Goal: Task Accomplishment & Management: Manage account settings

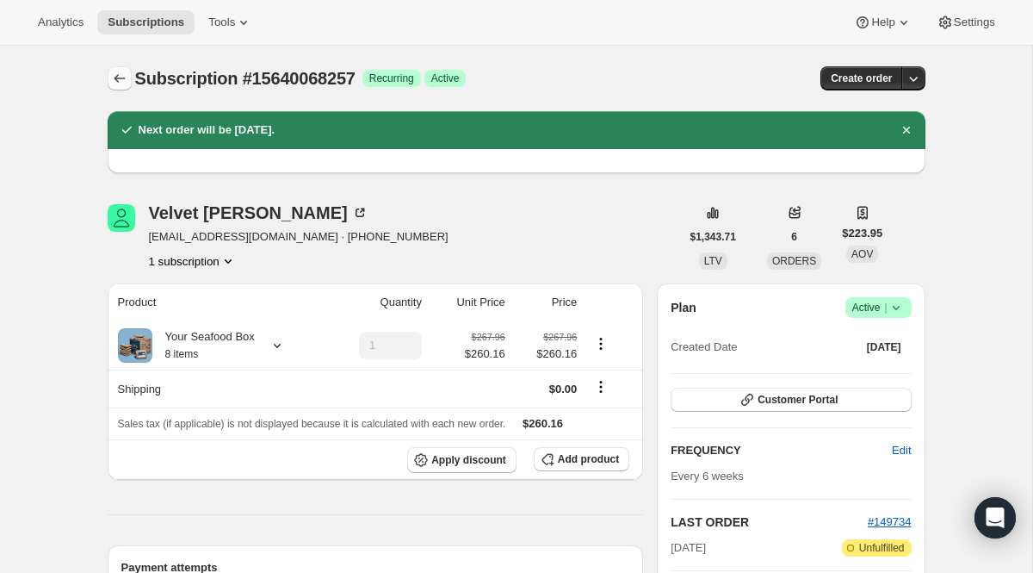
click at [128, 79] on button "Subscriptions" at bounding box center [120, 78] width 24 height 24
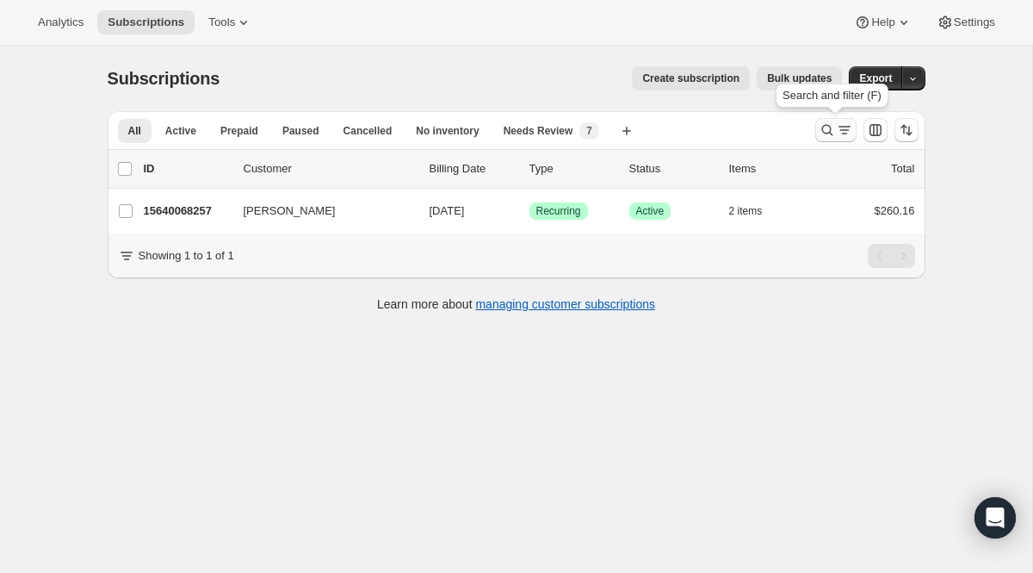
click at [846, 129] on icon "Search and filter results" at bounding box center [844, 129] width 17 height 17
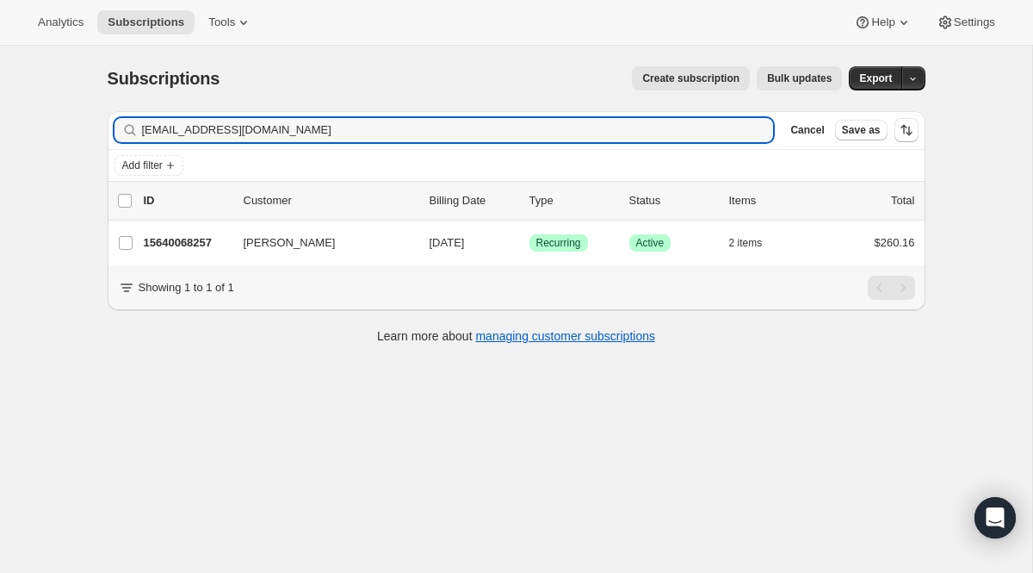
drag, startPoint x: 328, startPoint y: 127, endPoint x: 7, endPoint y: 82, distance: 324.4
click at [7, 82] on div "Subscriptions. This page is ready Subscriptions Create subscription Bulk update…" at bounding box center [516, 332] width 1032 height 573
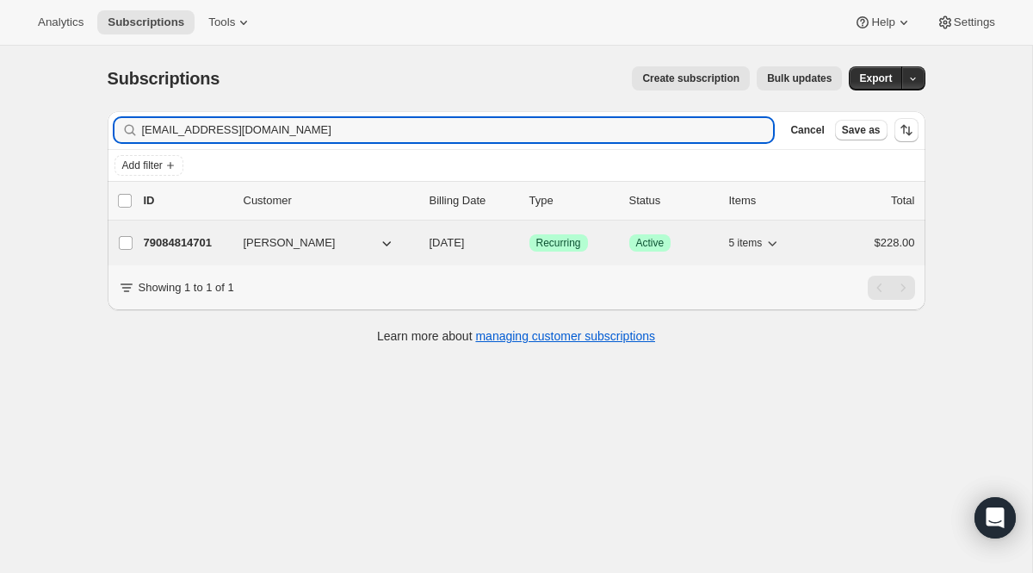
type input "[EMAIL_ADDRESS][DOMAIN_NAME]"
click at [566, 244] on span "Recurring" at bounding box center [558, 243] width 45 height 14
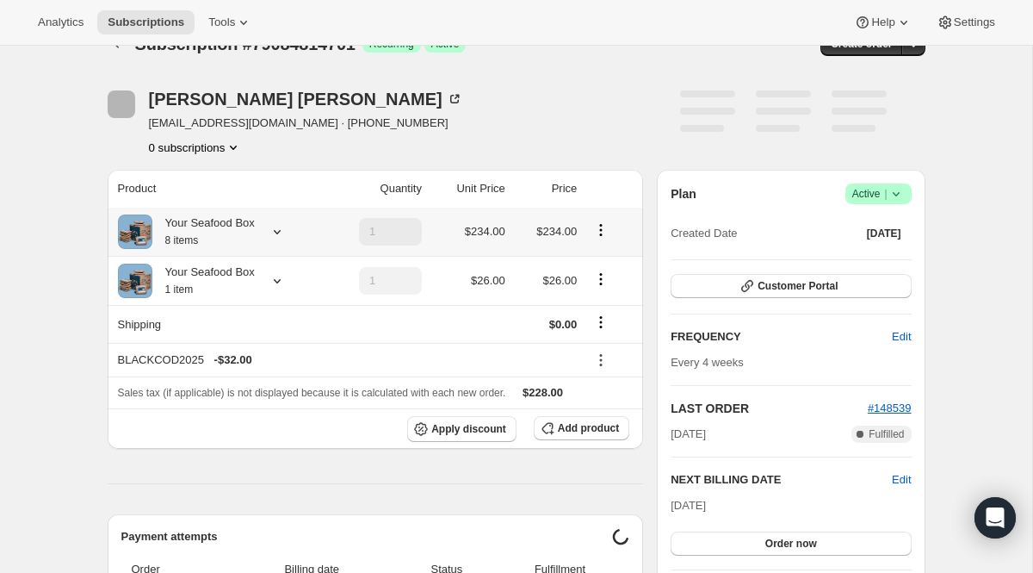
scroll to position [35, 0]
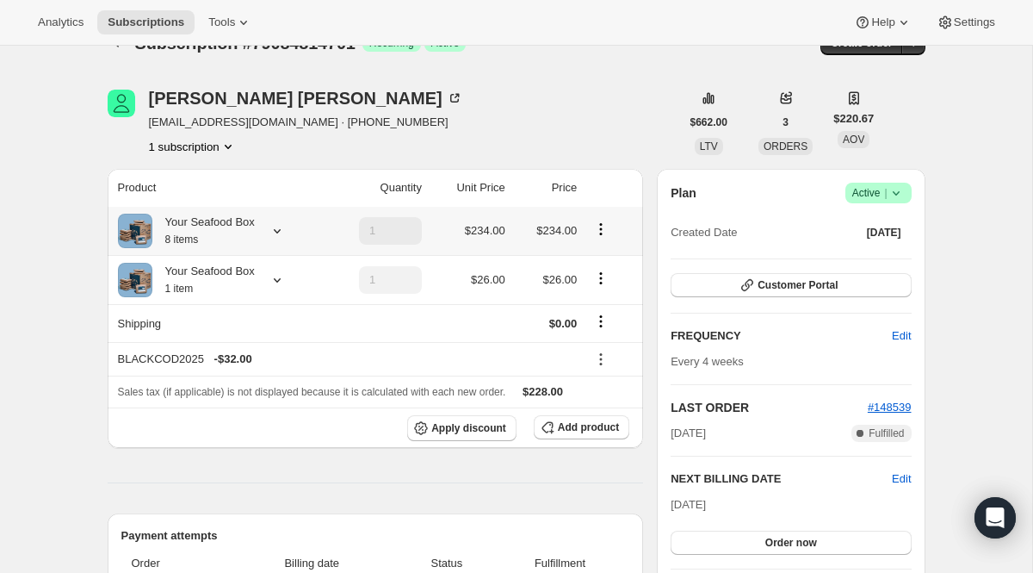
click at [279, 229] on icon at bounding box center [277, 230] width 17 height 17
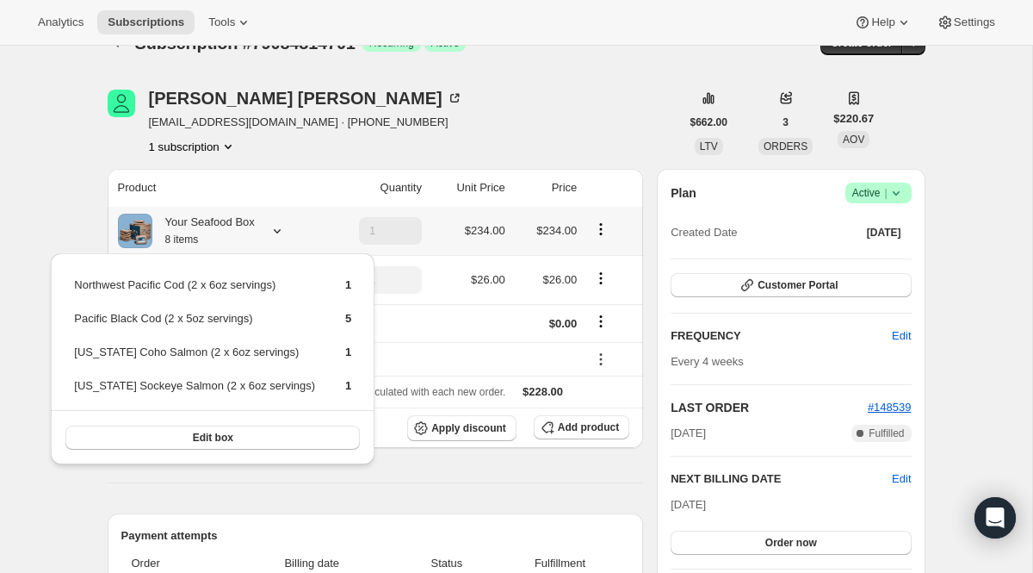
click at [279, 229] on icon at bounding box center [277, 231] width 7 height 4
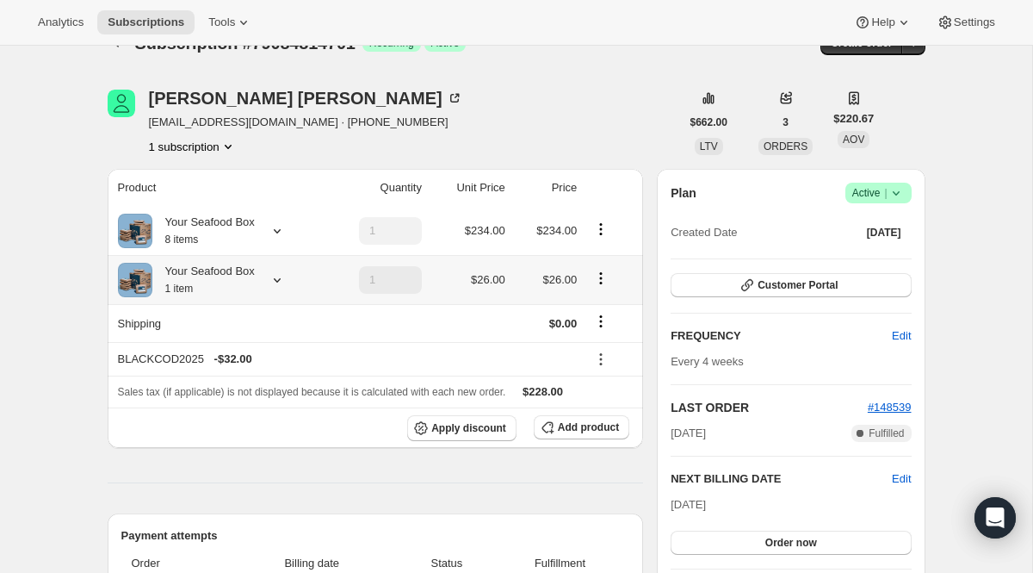
click at [281, 277] on icon at bounding box center [277, 279] width 17 height 17
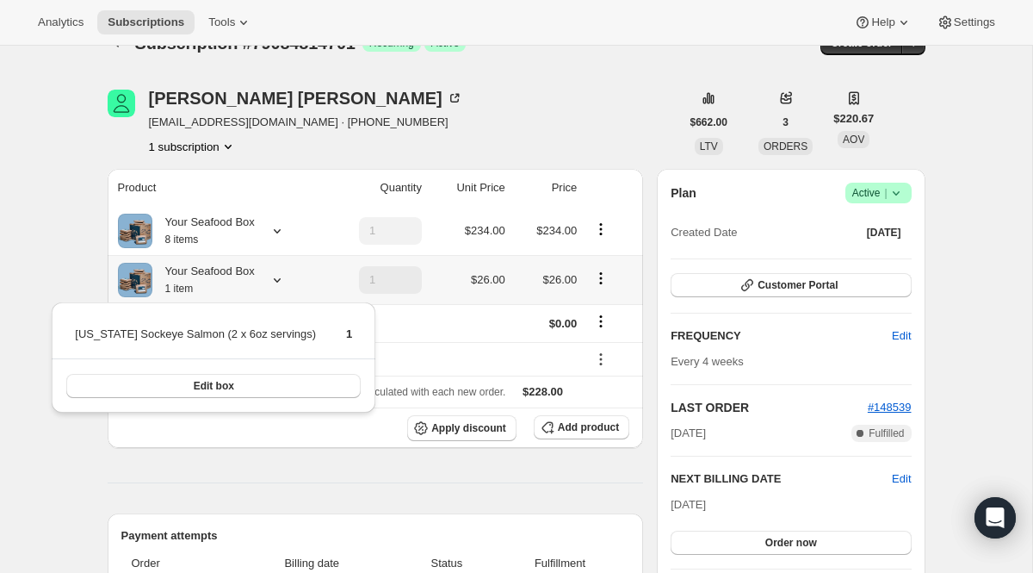
click at [281, 277] on icon at bounding box center [277, 279] width 17 height 17
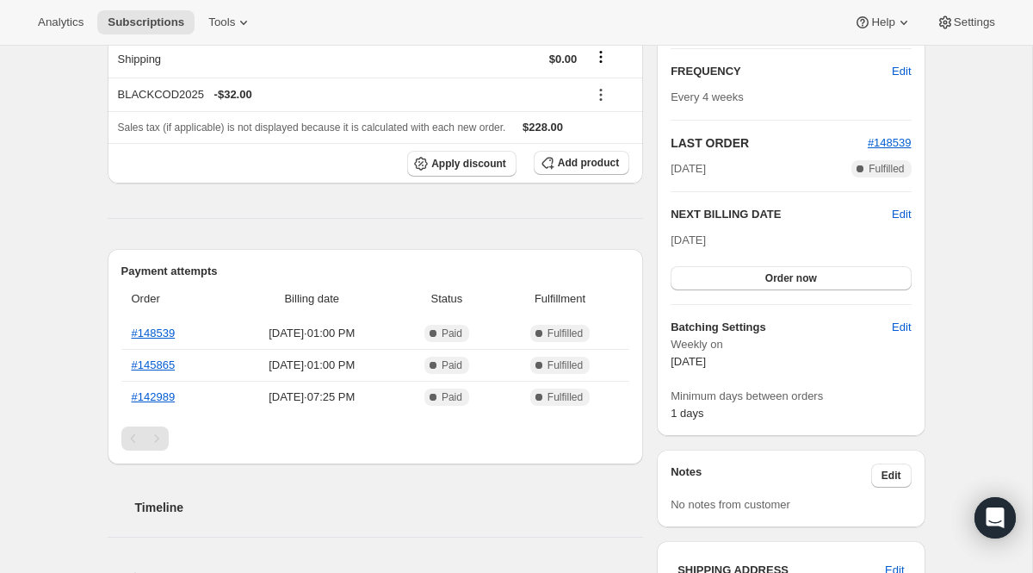
scroll to position [311, 0]
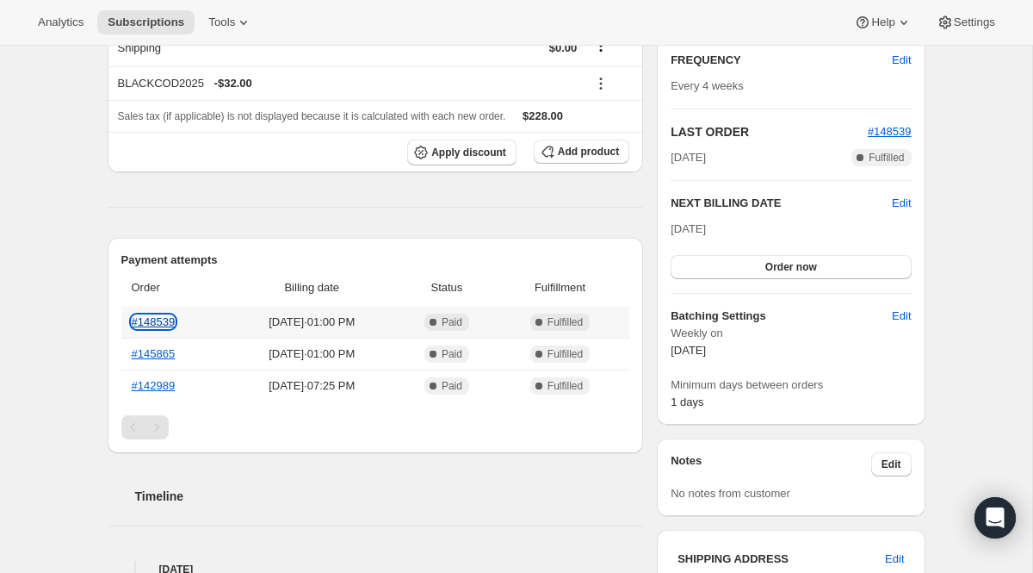
click at [160, 321] on link "#148539" at bounding box center [154, 321] width 44 height 13
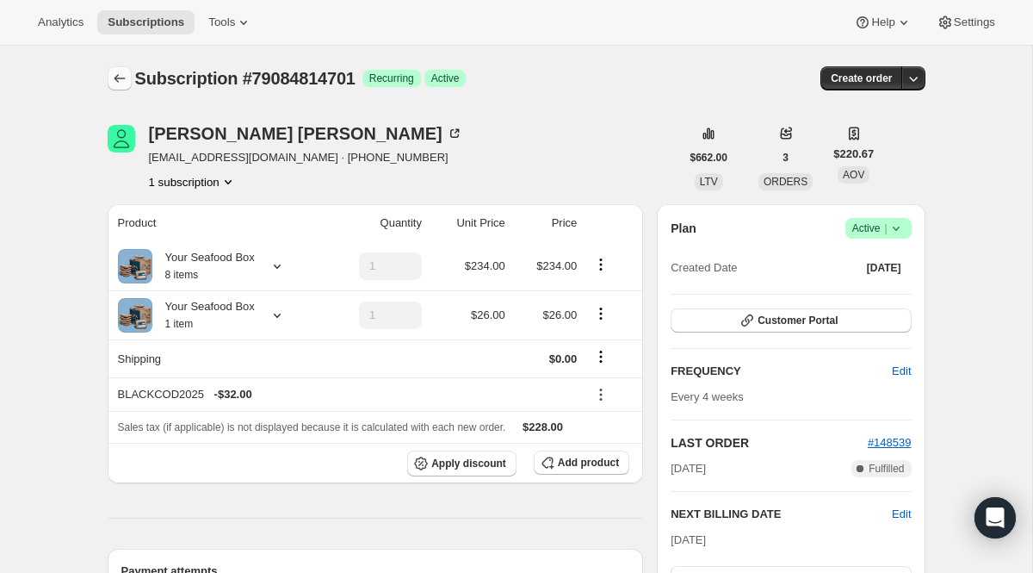
click at [121, 79] on icon "Subscriptions" at bounding box center [119, 78] width 17 height 17
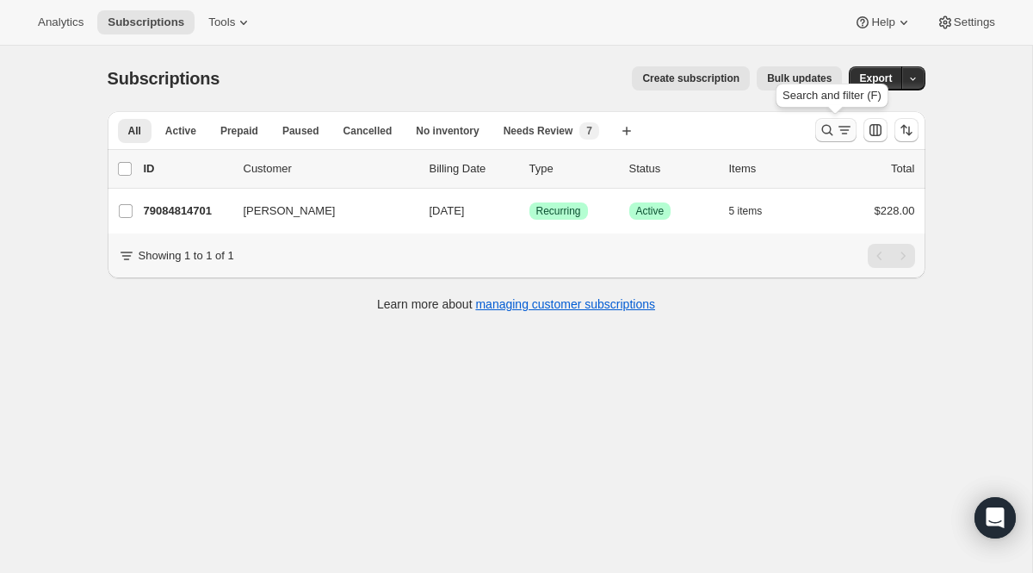
click at [827, 132] on icon "Search and filter results" at bounding box center [827, 129] width 17 height 17
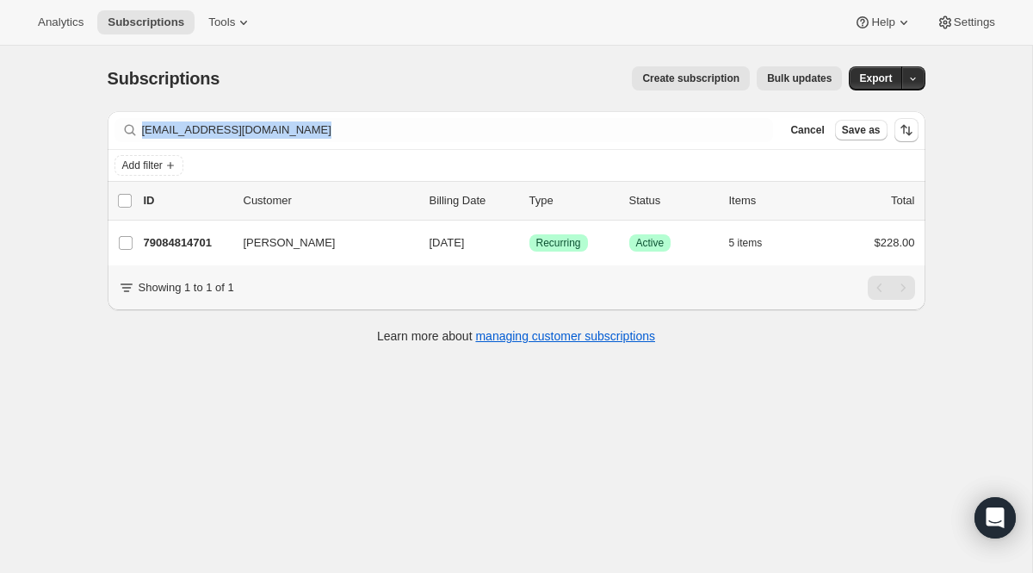
drag, startPoint x: 506, startPoint y: 117, endPoint x: 91, endPoint y: 102, distance: 415.3
click at [91, 102] on div "Subscriptions. This page is ready Subscriptions Create subscription Bulk update…" at bounding box center [516, 204] width 859 height 316
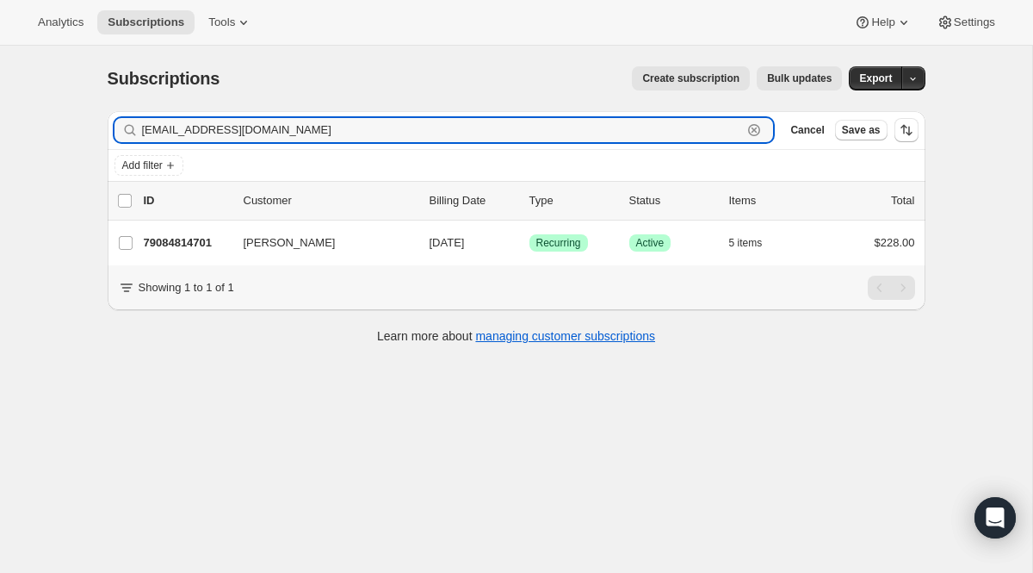
drag, startPoint x: 318, startPoint y: 127, endPoint x: 131, endPoint y: 126, distance: 186.9
click at [131, 126] on div "[EMAIL_ADDRESS][DOMAIN_NAME] Clear" at bounding box center [445, 130] width 660 height 24
paste input "franstevens58@hot"
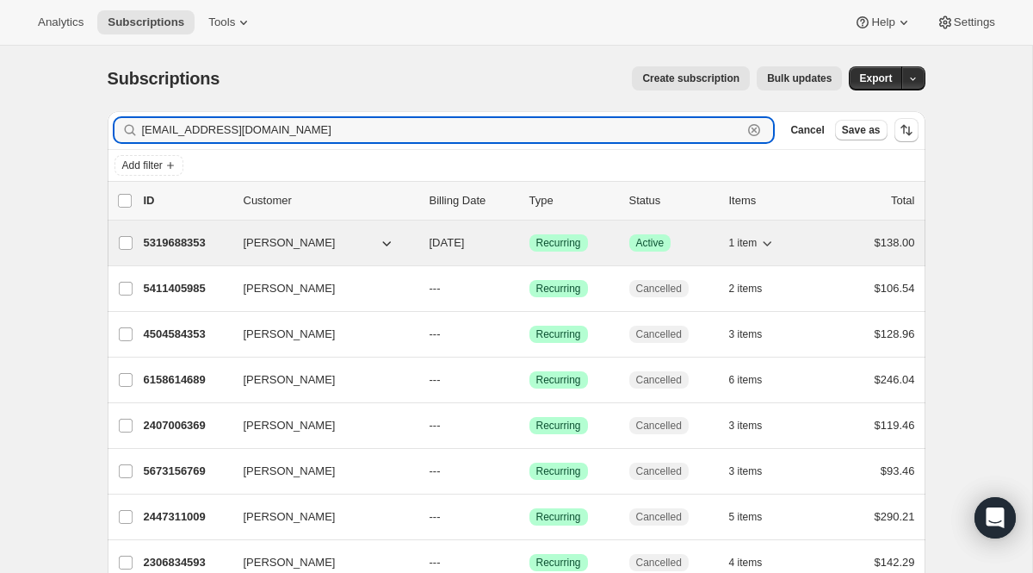
type input "[EMAIL_ADDRESS][DOMAIN_NAME]"
click at [560, 249] on span "Recurring" at bounding box center [558, 243] width 45 height 14
